Goal: Information Seeking & Learning: Check status

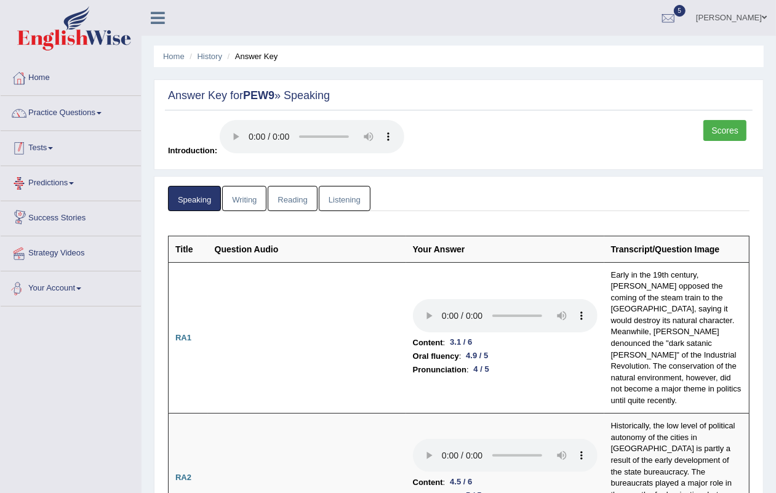
drag, startPoint x: 52, startPoint y: 143, endPoint x: 52, endPoint y: 136, distance: 7.4
click at [52, 142] on link "Tests" at bounding box center [71, 146] width 140 height 31
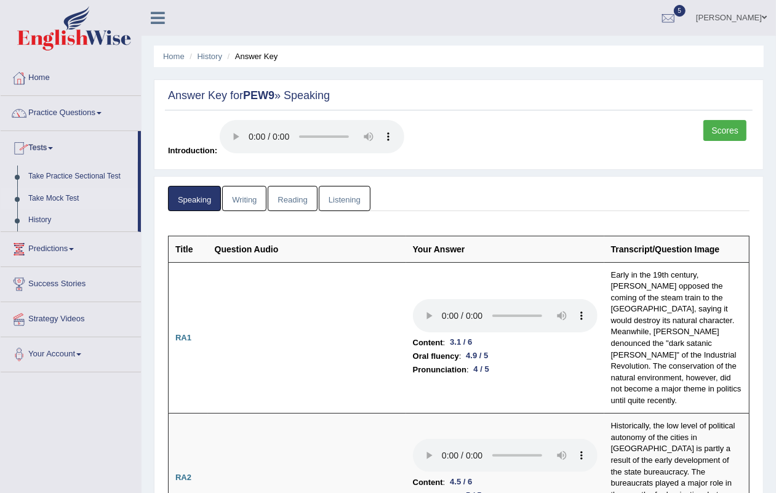
click at [75, 191] on link "Take Mock Test" at bounding box center [80, 199] width 115 height 22
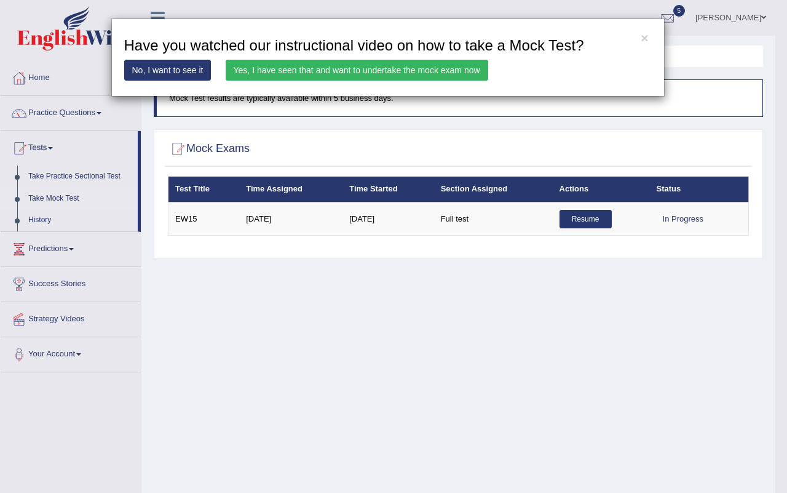
click at [432, 73] on link "Yes, I have seen that and want to undertake the mock exam now" at bounding box center [357, 70] width 263 height 21
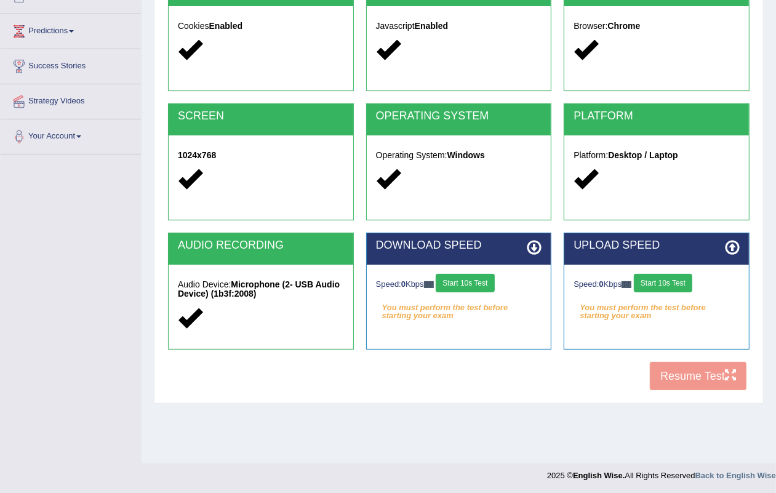
scroll to position [153, 0]
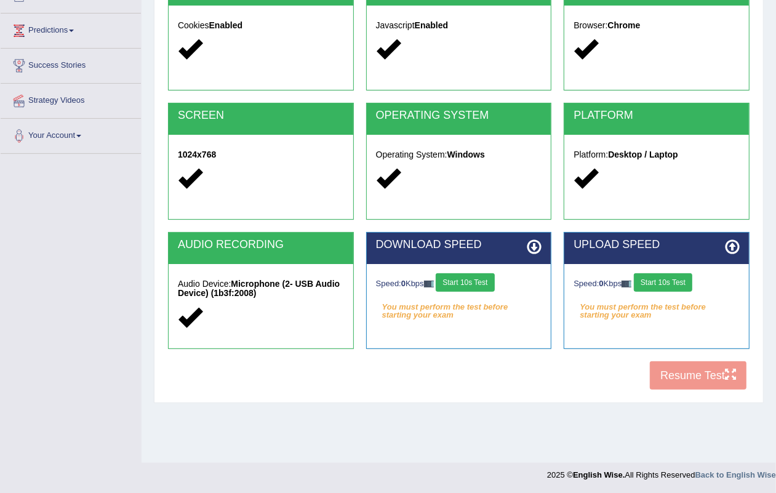
click at [466, 288] on button "Start 10s Test" at bounding box center [465, 282] width 58 height 18
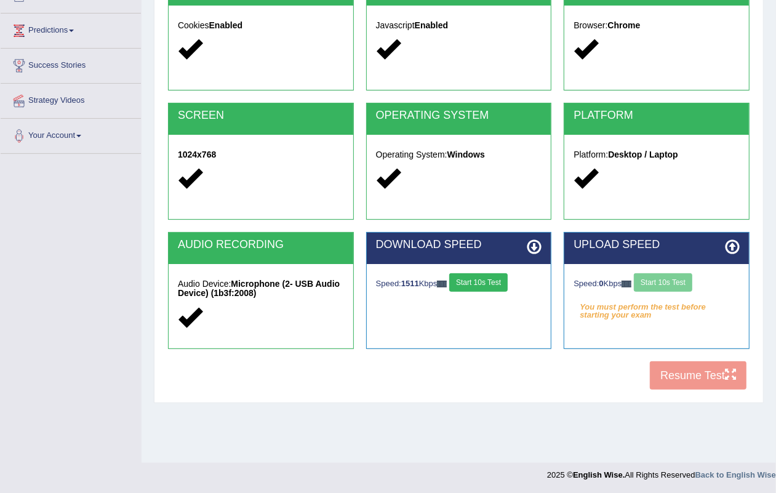
click at [660, 277] on div "Speed: 0 Kbps Start 10s Test" at bounding box center [656, 284] width 166 height 22
click at [666, 277] on div "Speed: 0 Kbps Start 10s Test" at bounding box center [656, 284] width 166 height 22
click at [672, 281] on div "Speed: 0 Kbps Start 10s Test" at bounding box center [656, 284] width 166 height 22
click at [672, 280] on div "Speed: 0 Kbps Start 10s Test" at bounding box center [656, 284] width 166 height 22
click at [666, 279] on div "Speed: 0 Kbps Start 10s Test" at bounding box center [656, 284] width 166 height 22
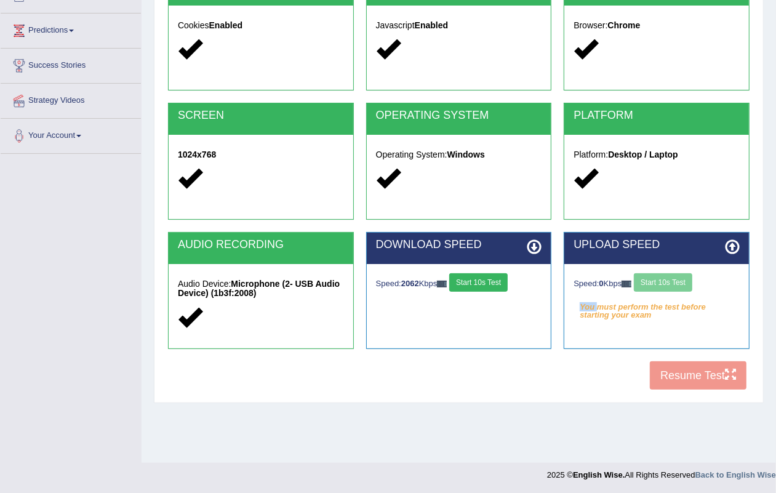
click at [666, 279] on div "Speed: 0 Kbps Start 10s Test" at bounding box center [656, 284] width 166 height 22
click at [664, 279] on button "Start 10s Test" at bounding box center [663, 282] width 58 height 18
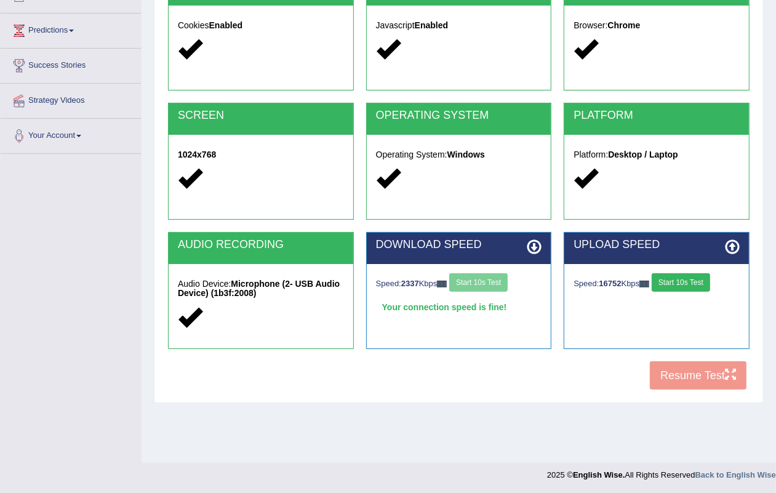
click at [666, 280] on button "Start 10s Test" at bounding box center [680, 282] width 58 height 18
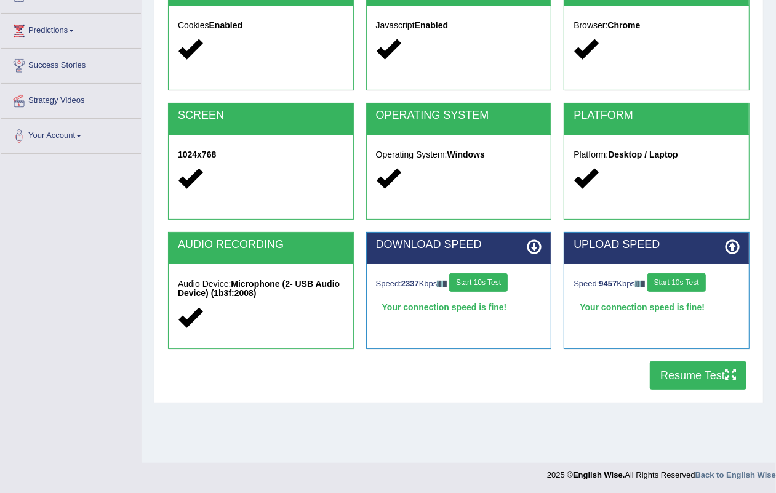
click at [671, 362] on button "Resume Test" at bounding box center [698, 375] width 97 height 28
click at [684, 378] on button "Resume Test" at bounding box center [698, 375] width 97 height 28
click at [727, 365] on button "Resume Test" at bounding box center [698, 375] width 97 height 28
click at [683, 376] on button "Resume Test" at bounding box center [698, 375] width 97 height 28
click at [690, 385] on button "Resume Test" at bounding box center [698, 375] width 97 height 28
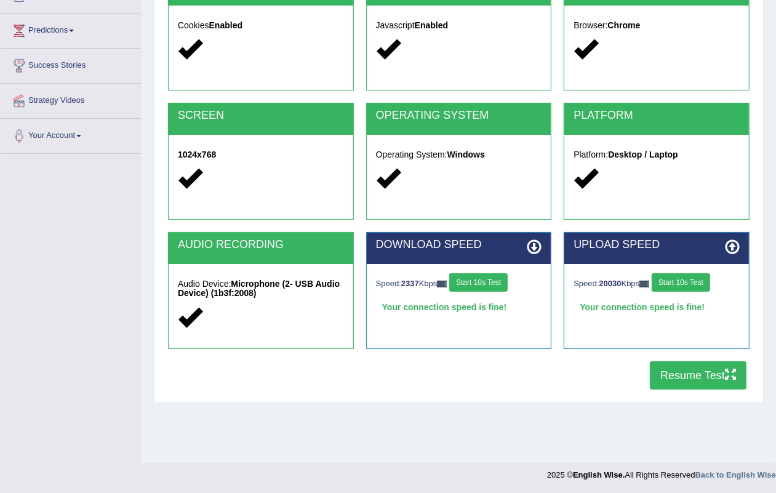
click at [679, 371] on button "Resume Test" at bounding box center [698, 375] width 97 height 28
click at [699, 379] on button "Resume Test" at bounding box center [698, 375] width 97 height 28
click at [666, 368] on button "Resume Test" at bounding box center [698, 375] width 97 height 28
click at [698, 371] on button "Resume Test" at bounding box center [698, 375] width 97 height 28
click at [663, 367] on button "Resume Test" at bounding box center [698, 375] width 97 height 28
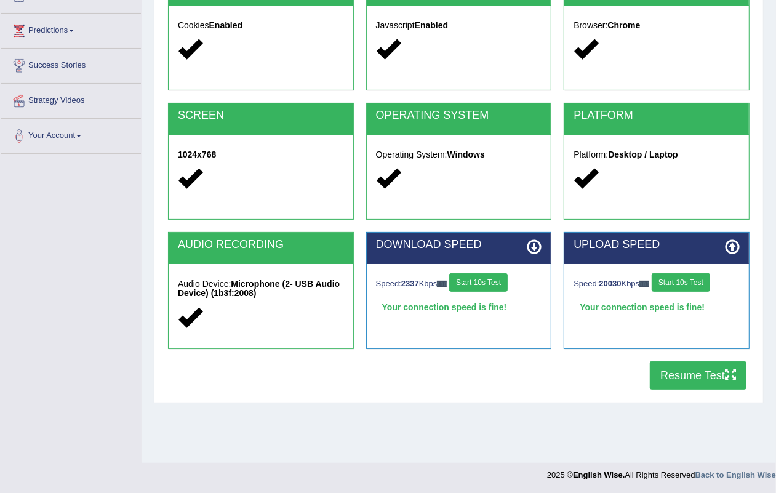
click at [690, 382] on button "Resume Test" at bounding box center [698, 375] width 97 height 28
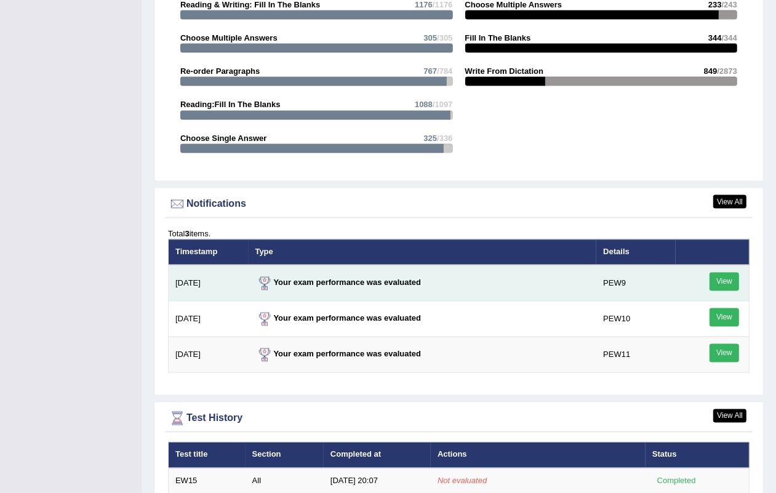
scroll to position [1318, 0]
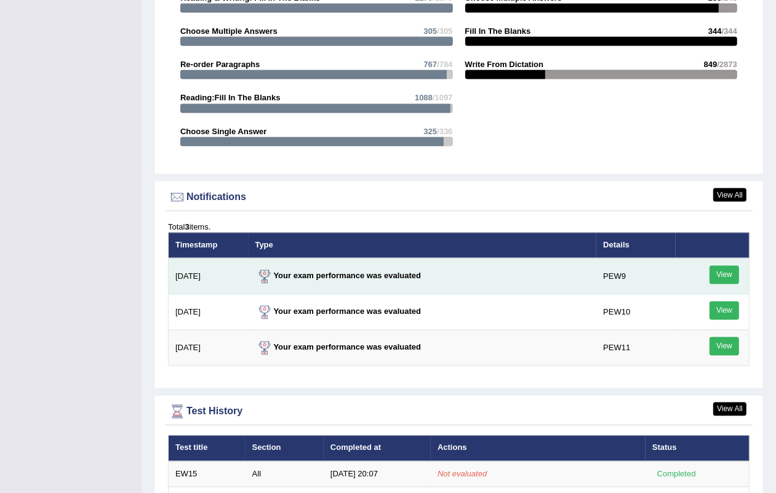
click at [728, 268] on link "View" at bounding box center [724, 275] width 30 height 18
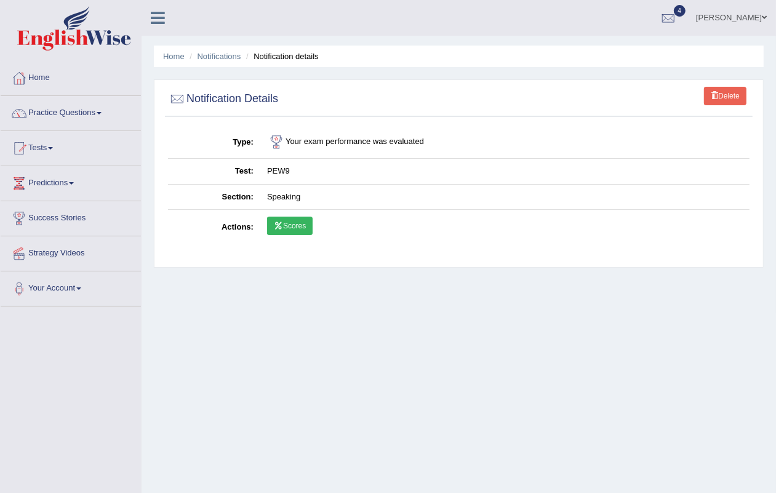
click at [727, 85] on div "Delete Notification Details Type Your exam performance was evaluated Test PEW9 …" at bounding box center [459, 173] width 610 height 188
click at [725, 95] on link "Delete" at bounding box center [725, 96] width 42 height 18
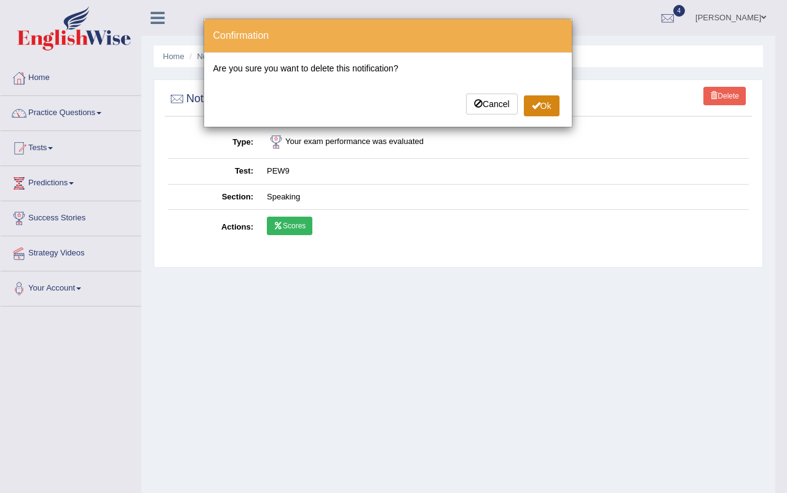
click at [534, 105] on span at bounding box center [536, 105] width 9 height 9
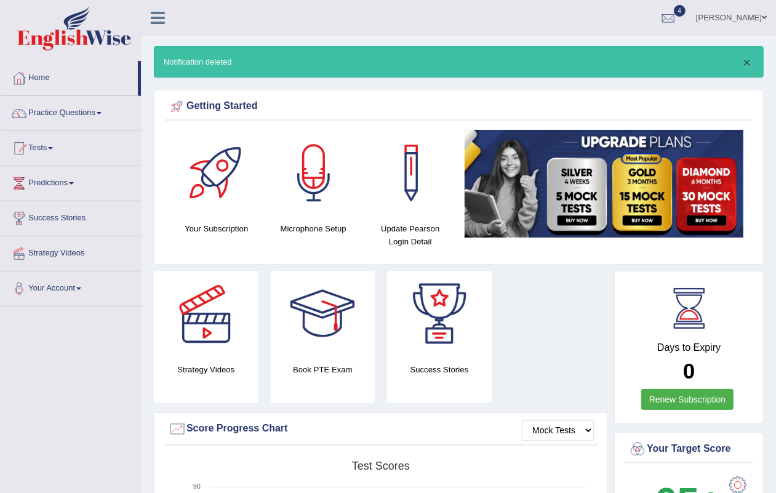
click at [749, 56] on button "×" at bounding box center [746, 62] width 7 height 13
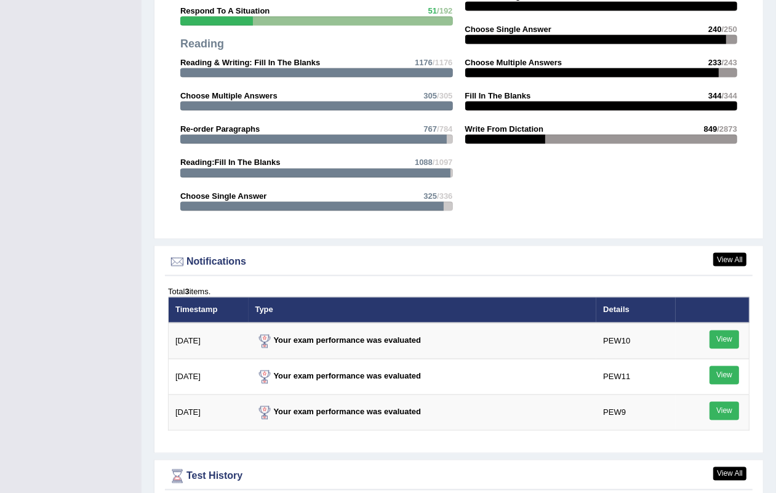
scroll to position [1461, 0]
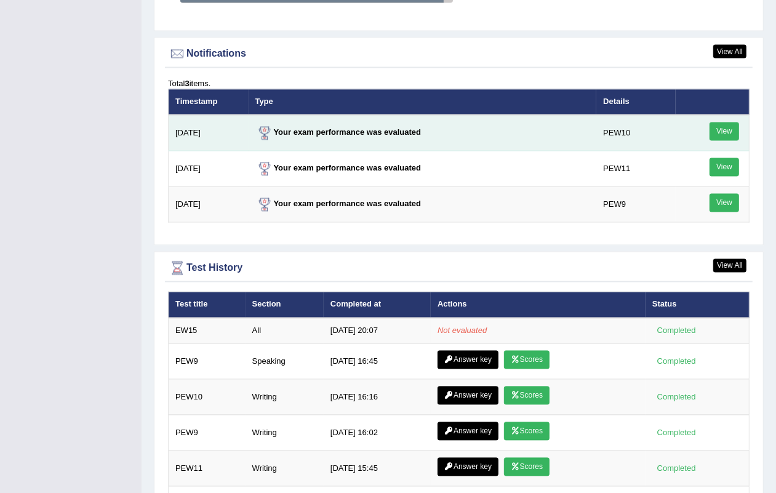
click at [715, 129] on link "View" at bounding box center [724, 131] width 30 height 18
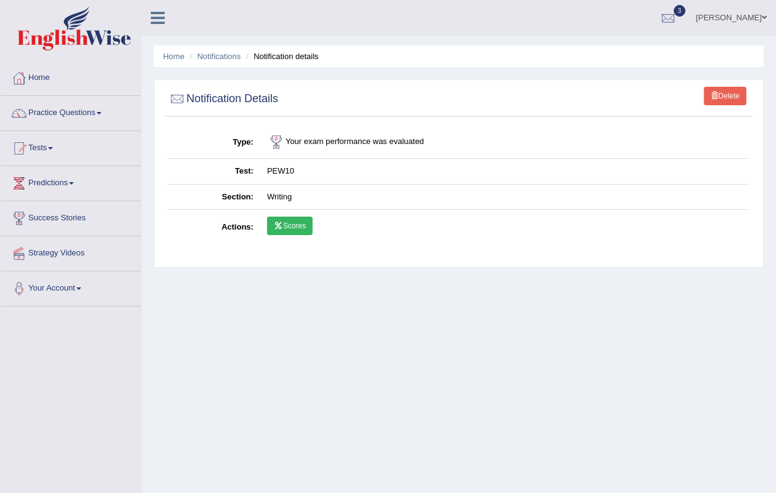
click at [712, 103] on link "Delete" at bounding box center [725, 96] width 42 height 18
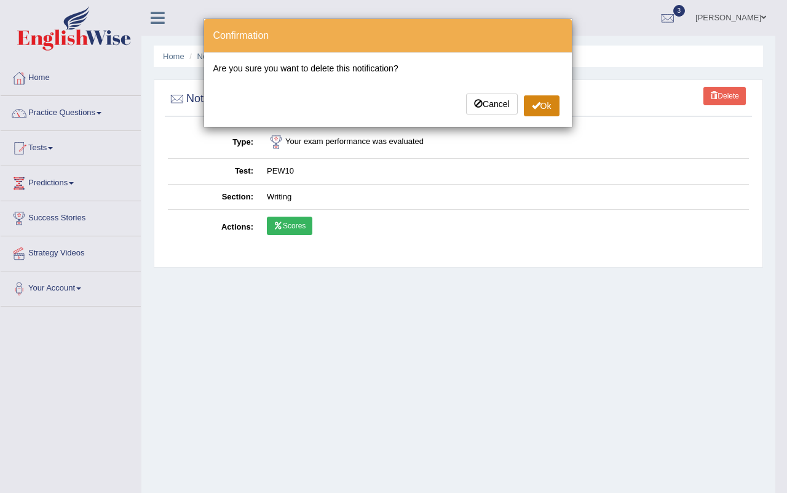
click at [540, 105] on button "Ok" at bounding box center [542, 105] width 36 height 21
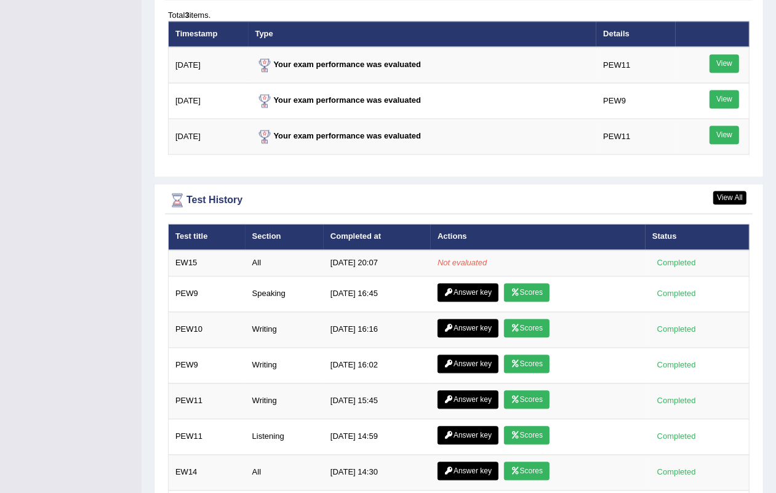
scroll to position [1438, 0]
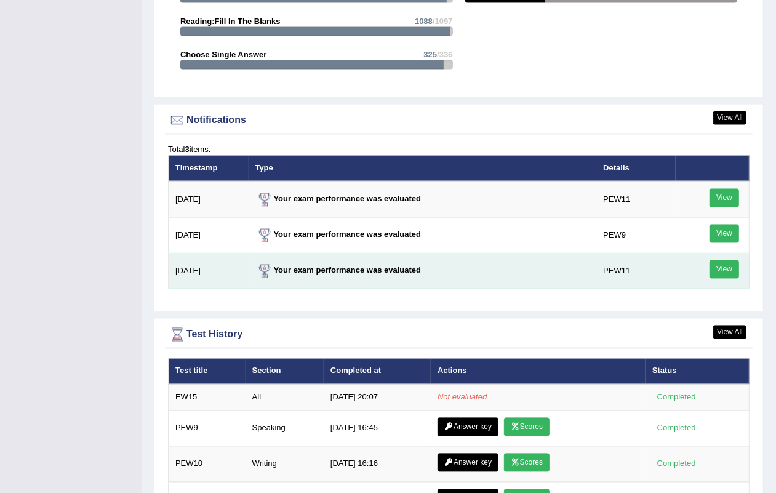
click at [715, 266] on link "View" at bounding box center [724, 269] width 30 height 18
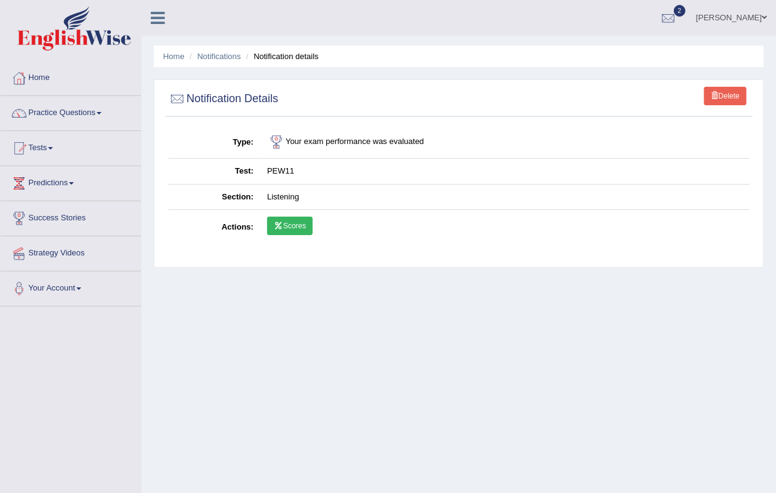
click at [711, 98] on span at bounding box center [714, 95] width 7 height 7
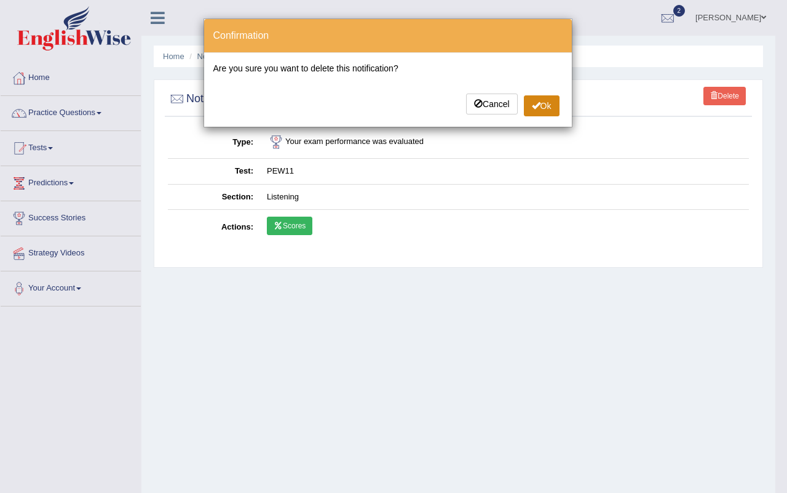
click at [535, 105] on span at bounding box center [536, 105] width 9 height 9
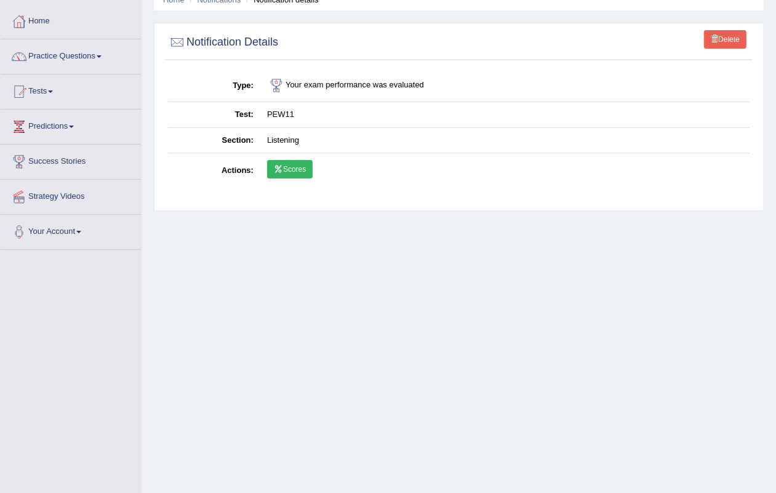
scroll to position [143, 0]
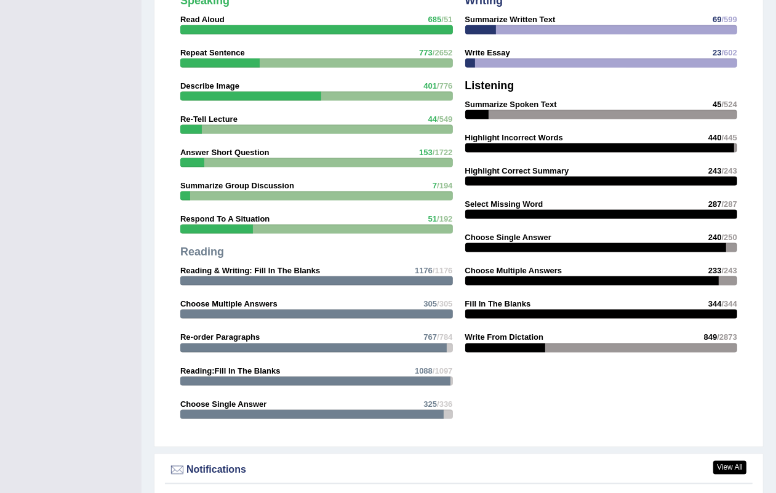
scroll to position [1489, 0]
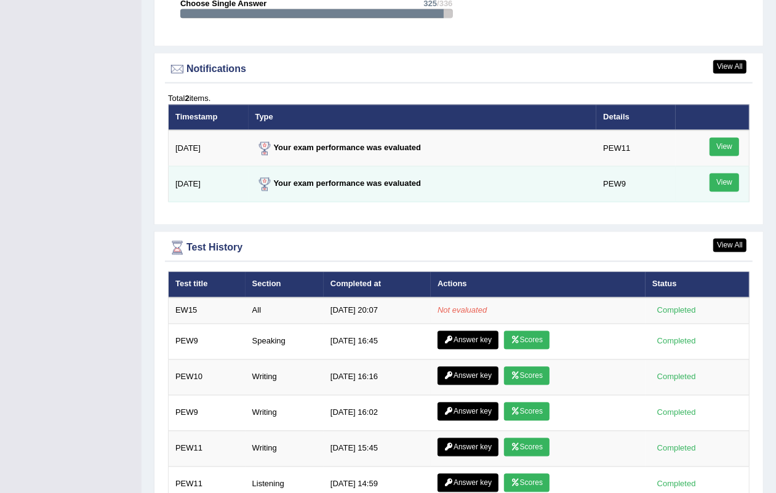
click at [721, 174] on link "View" at bounding box center [724, 182] width 30 height 18
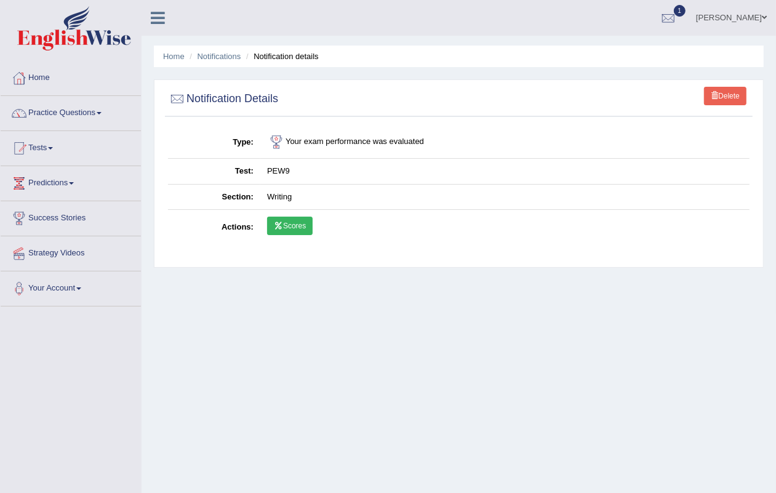
click at [724, 96] on link "Delete" at bounding box center [725, 96] width 42 height 18
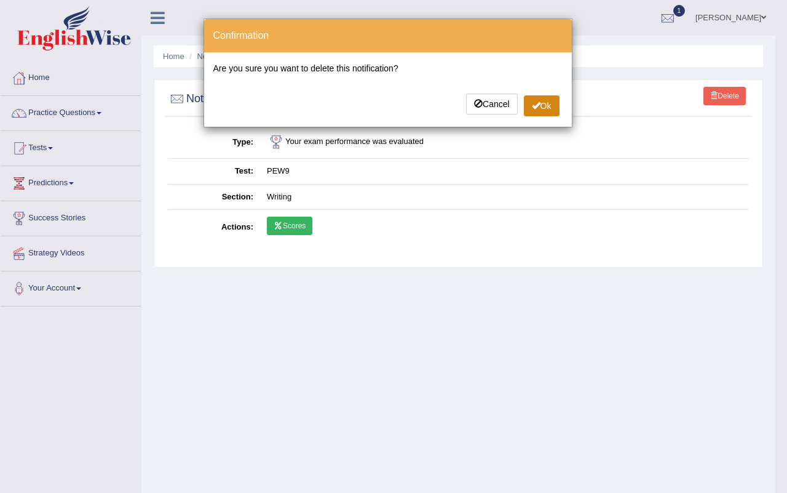
click at [536, 105] on span at bounding box center [536, 105] width 9 height 9
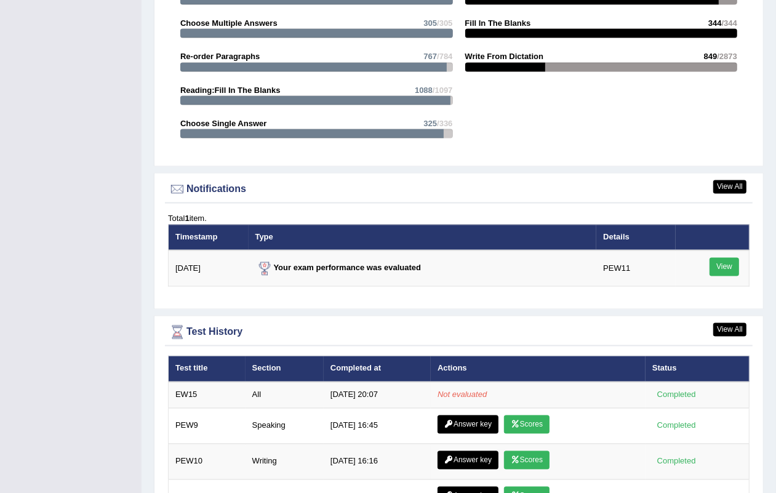
scroll to position [1366, 0]
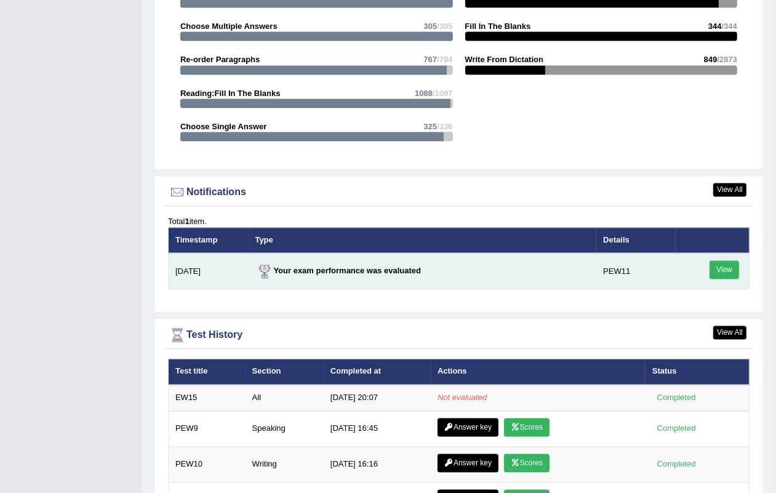
click at [727, 265] on link "View" at bounding box center [724, 270] width 30 height 18
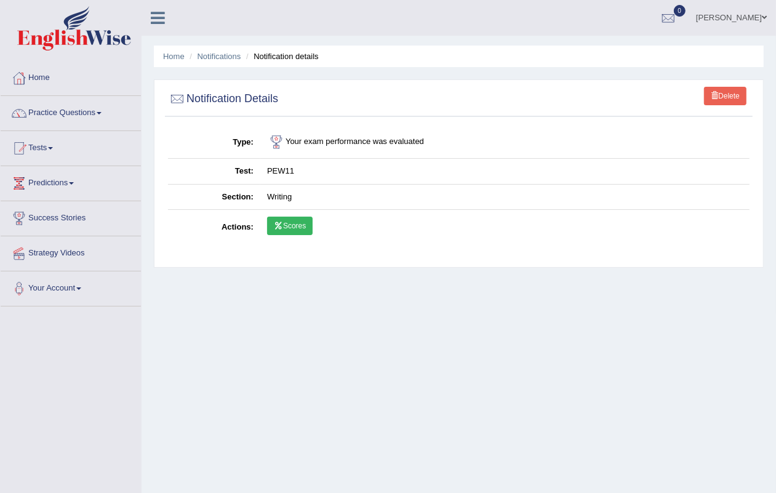
click at [731, 94] on link "Delete" at bounding box center [725, 96] width 42 height 18
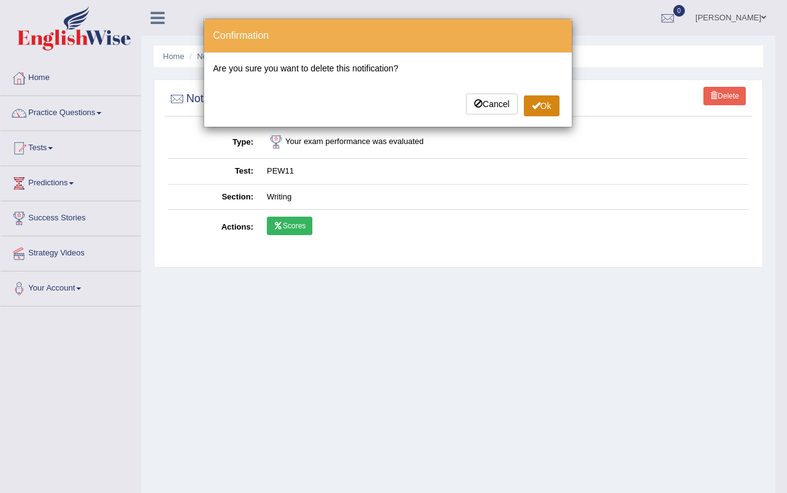
click at [542, 103] on button "Ok" at bounding box center [542, 105] width 36 height 21
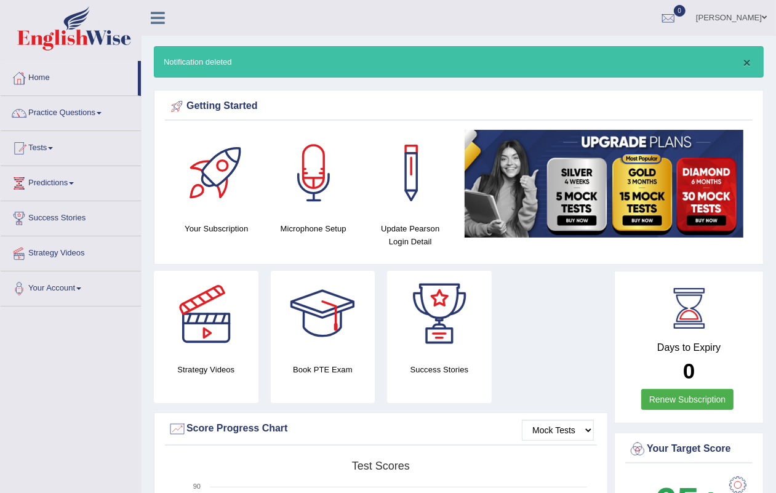
click at [749, 62] on button "×" at bounding box center [746, 62] width 7 height 13
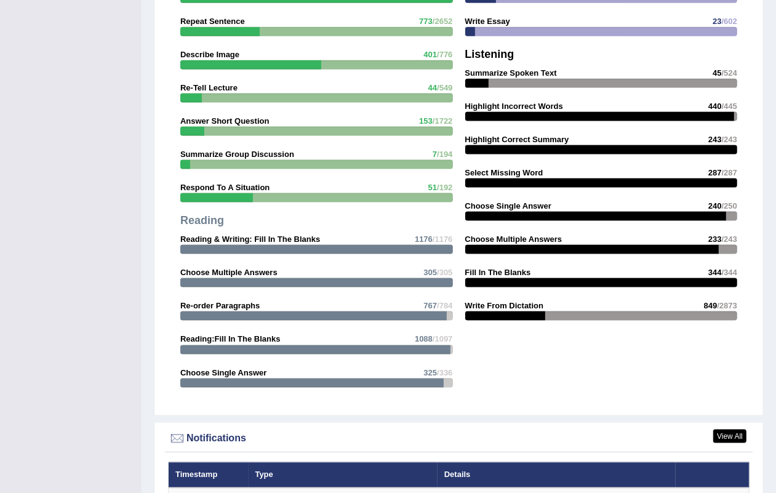
scroll to position [1531, 0]
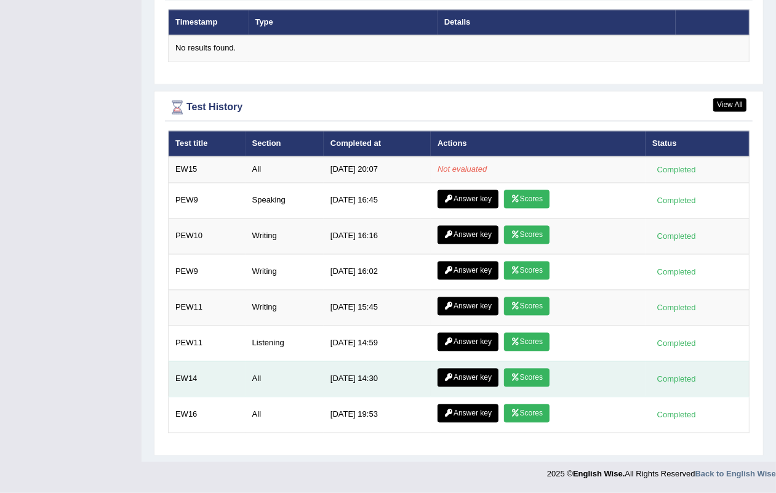
click at [528, 367] on td "Answer key Scores" at bounding box center [538, 379] width 215 height 36
click at [530, 373] on link "Scores" at bounding box center [527, 378] width 46 height 18
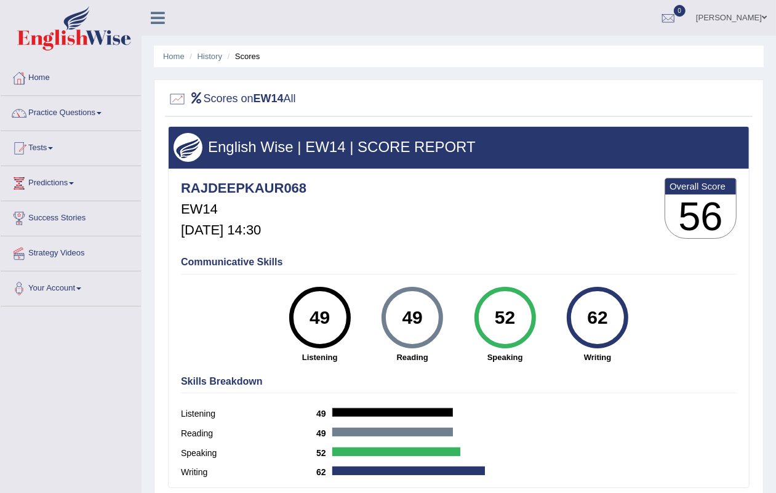
click at [43, 74] on link "Home" at bounding box center [71, 76] width 140 height 31
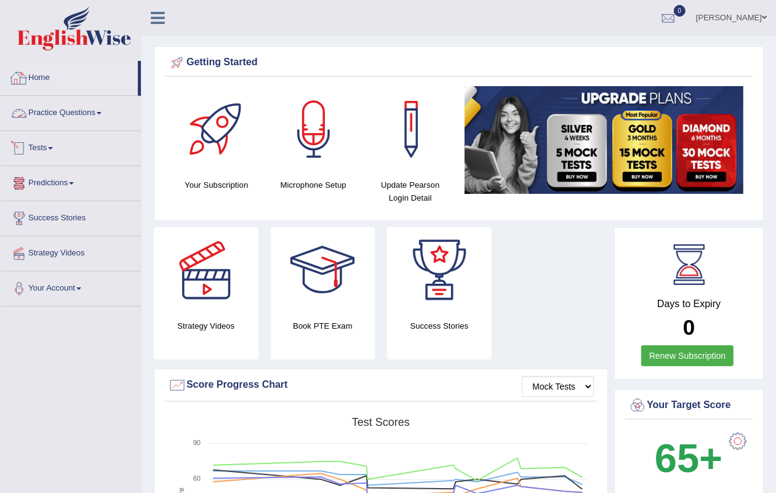
click at [26, 71] on div at bounding box center [19, 78] width 18 height 18
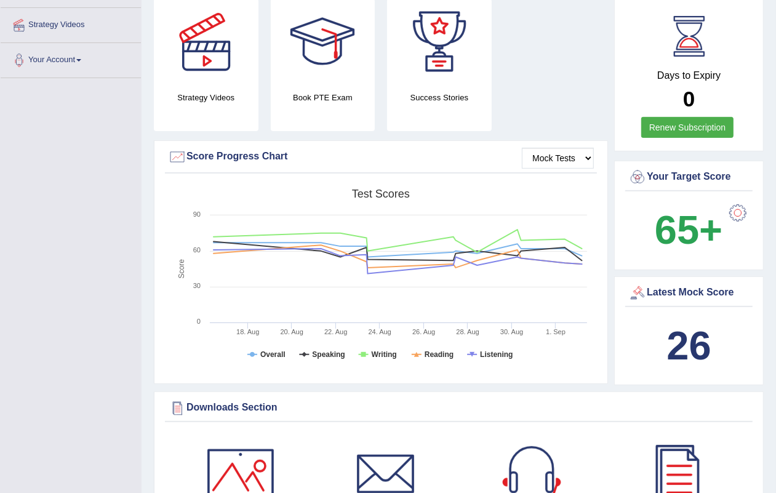
scroll to position [231, 0]
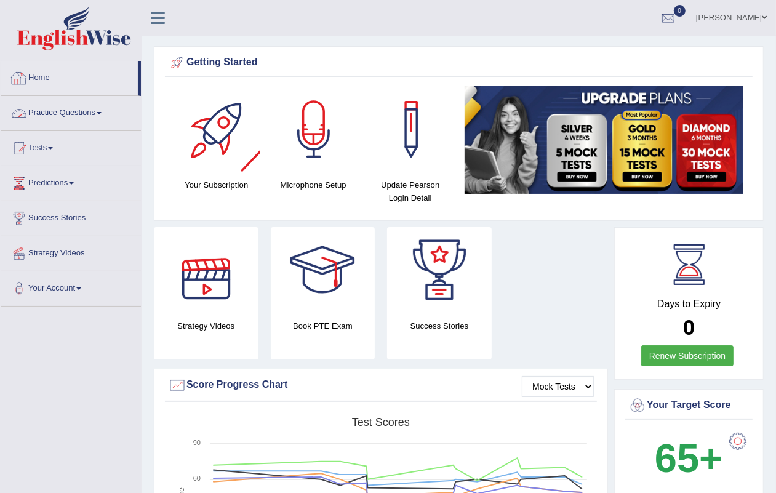
click at [38, 74] on link "Home" at bounding box center [69, 76] width 137 height 31
click at [34, 81] on link "Home" at bounding box center [69, 76] width 137 height 31
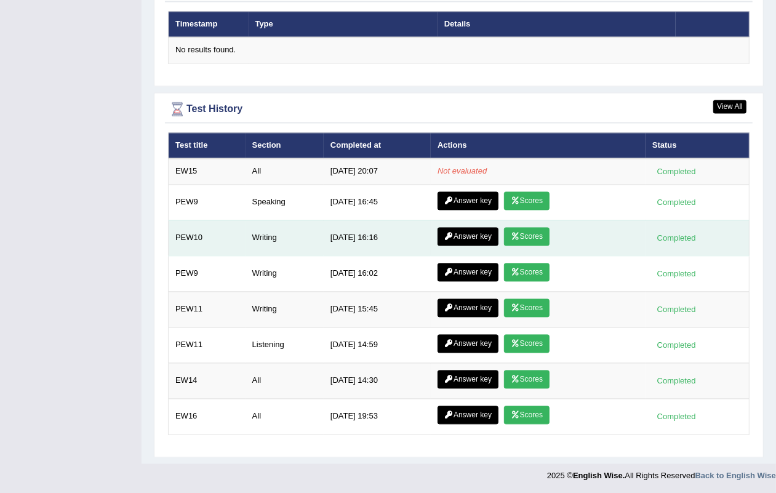
scroll to position [1531, 0]
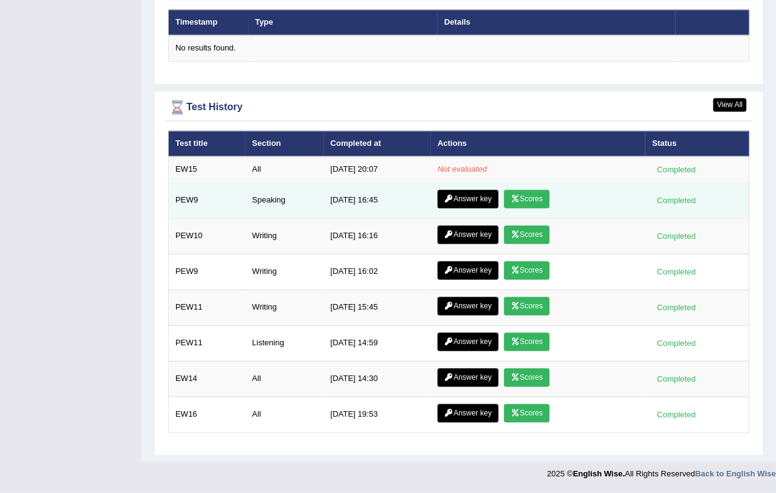
click at [534, 202] on link "Scores" at bounding box center [527, 199] width 46 height 18
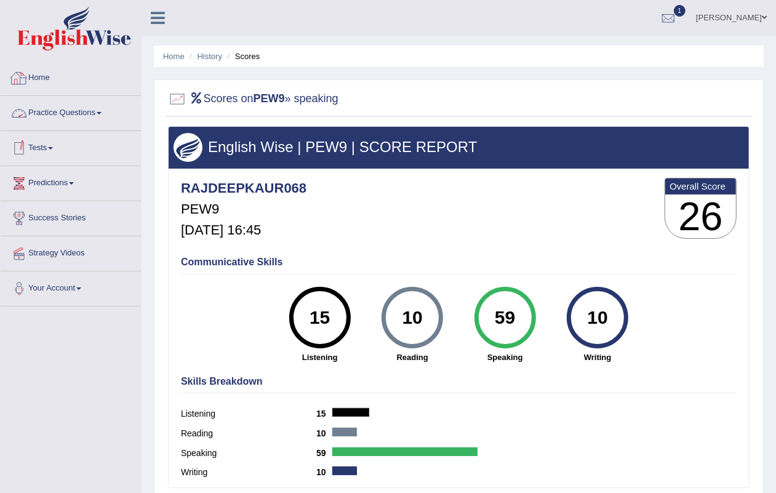
click at [39, 73] on link "Home" at bounding box center [71, 76] width 140 height 31
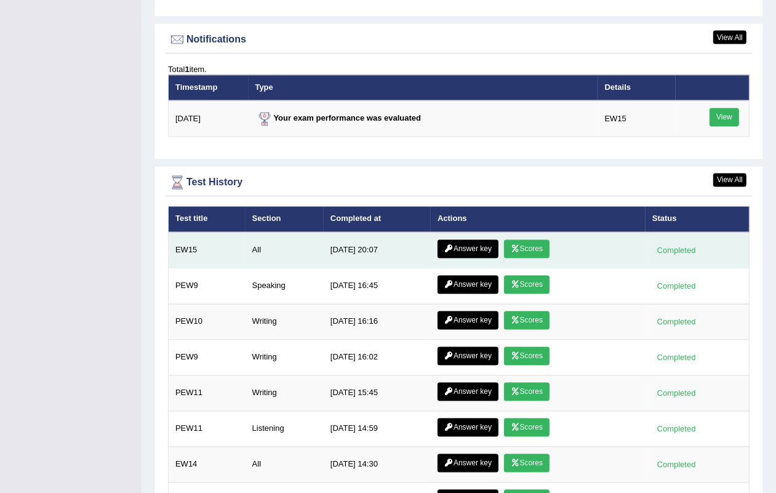
click at [531, 240] on link "Scores" at bounding box center [527, 249] width 46 height 18
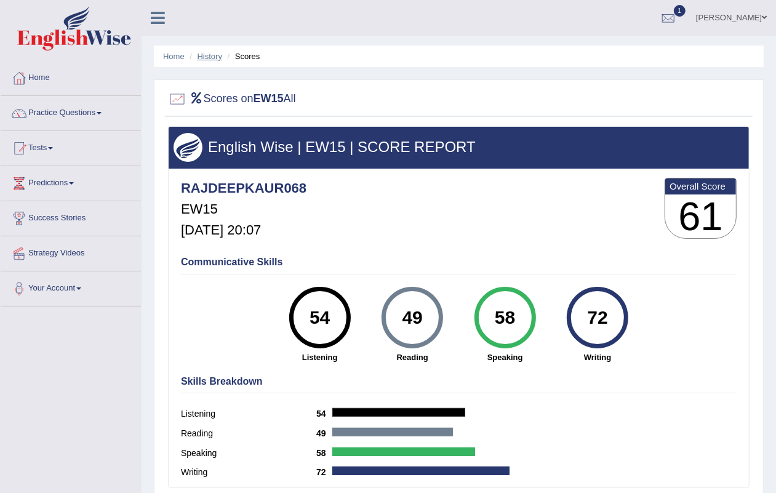
click at [197, 57] on link "History" at bounding box center [209, 56] width 25 height 9
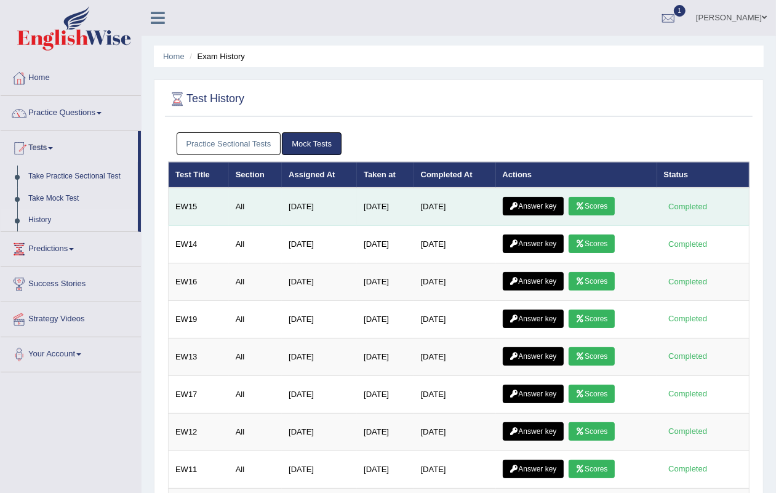
click at [529, 202] on link "Answer key" at bounding box center [533, 206] width 61 height 18
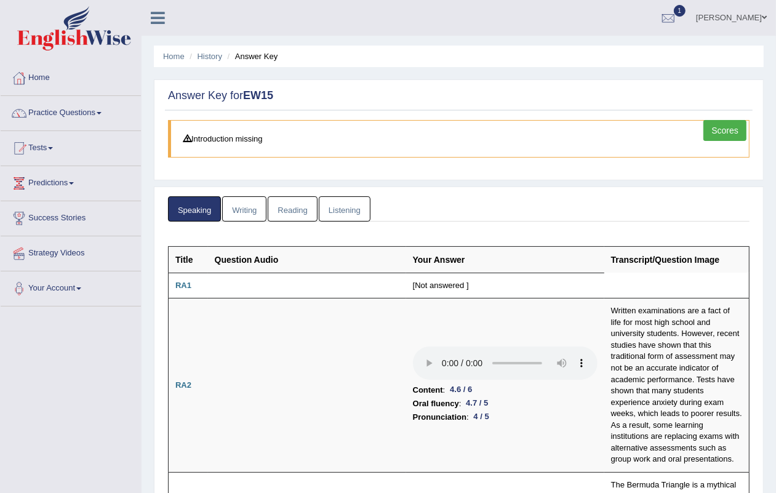
click at [247, 208] on link "Writing" at bounding box center [244, 208] width 44 height 25
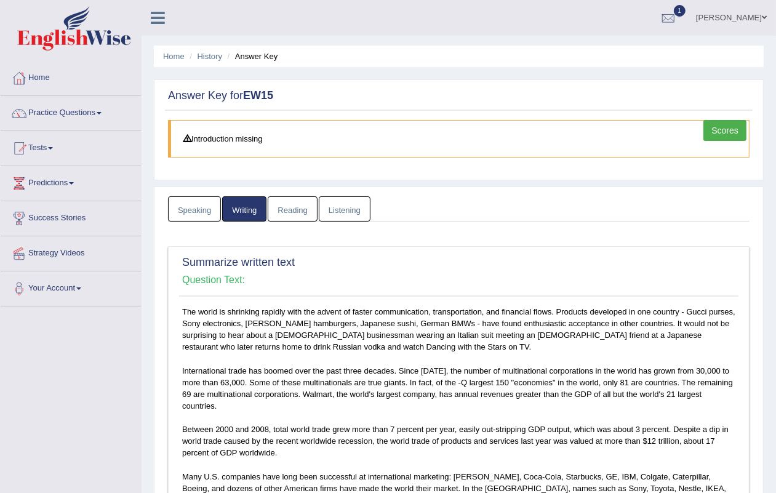
click at [298, 210] on link "Reading" at bounding box center [292, 208] width 49 height 25
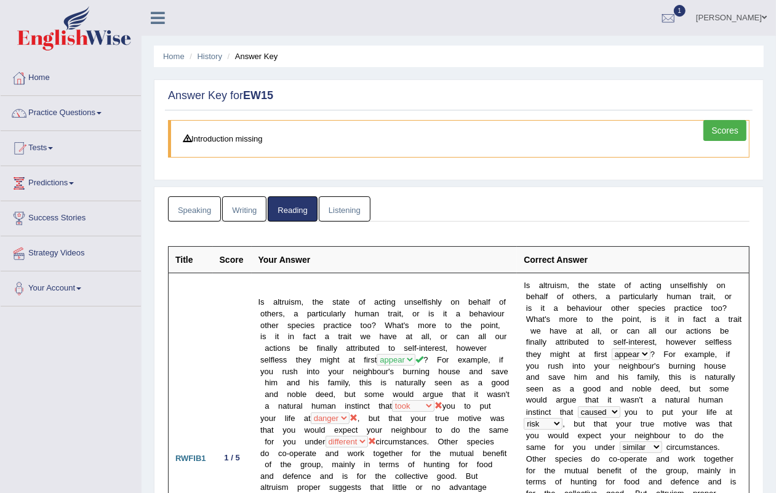
click at [348, 214] on link "Listening" at bounding box center [345, 208] width 52 height 25
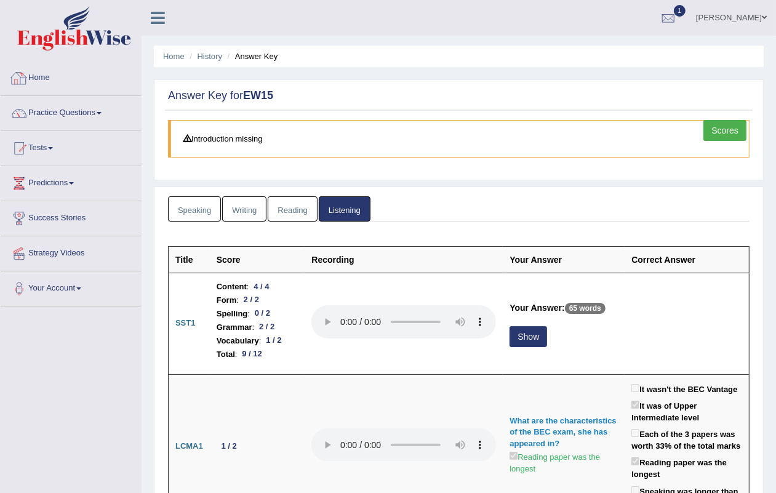
drag, startPoint x: 48, startPoint y: 77, endPoint x: 69, endPoint y: 34, distance: 47.9
click at [49, 77] on link "Home" at bounding box center [71, 76] width 140 height 31
